Goal: Communication & Community: Answer question/provide support

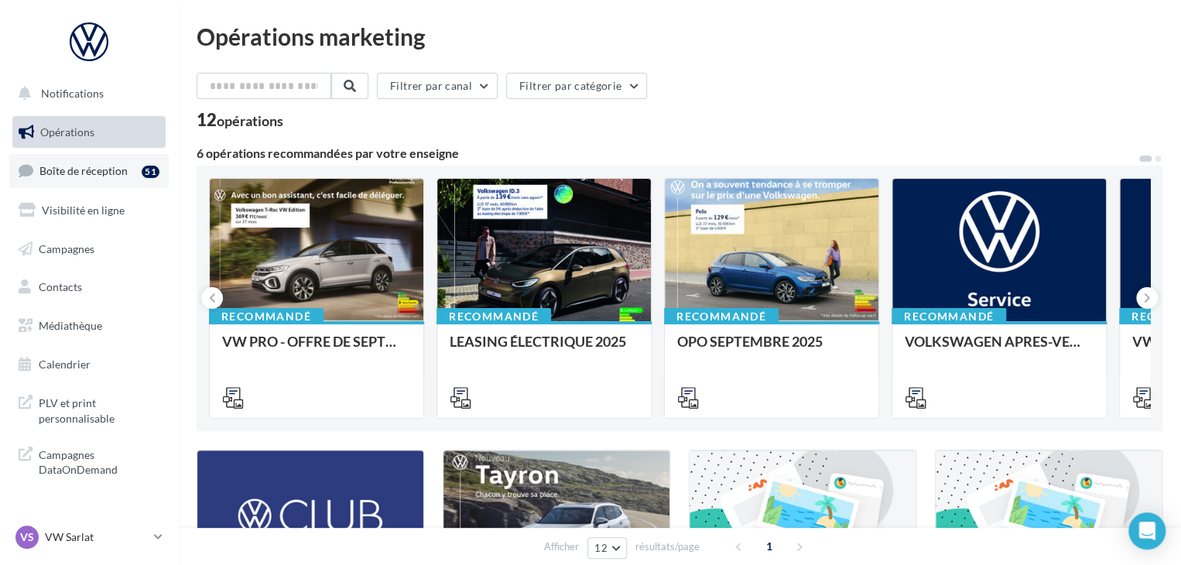
click at [127, 183] on link "Boîte de réception 51" at bounding box center [88, 170] width 159 height 33
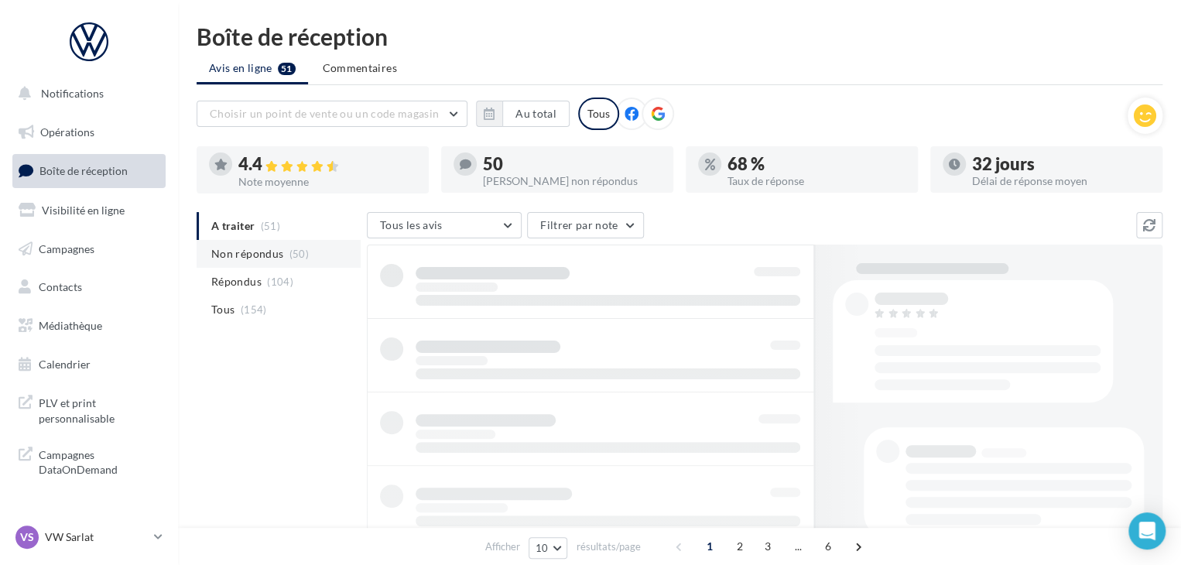
click at [294, 252] on span "(50)" at bounding box center [298, 254] width 19 height 12
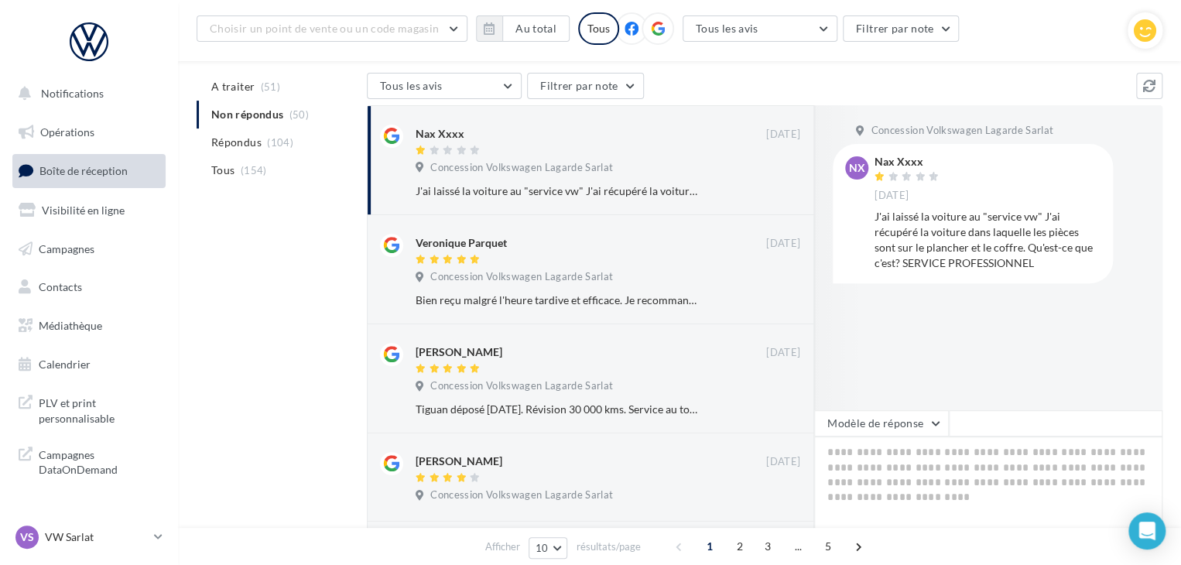
scroll to position [155, 0]
click at [140, 530] on p "VW Sarlat" at bounding box center [96, 536] width 103 height 15
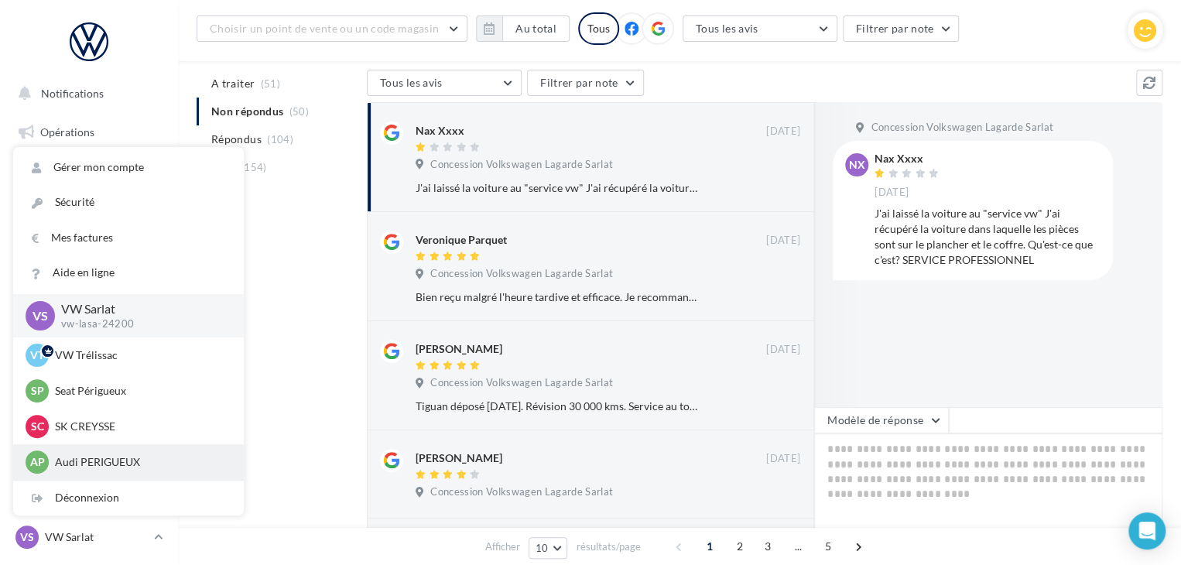
click at [123, 462] on p "Audi PERIGUEUX" at bounding box center [140, 461] width 170 height 15
